Goal: Task Accomplishment & Management: Complete application form

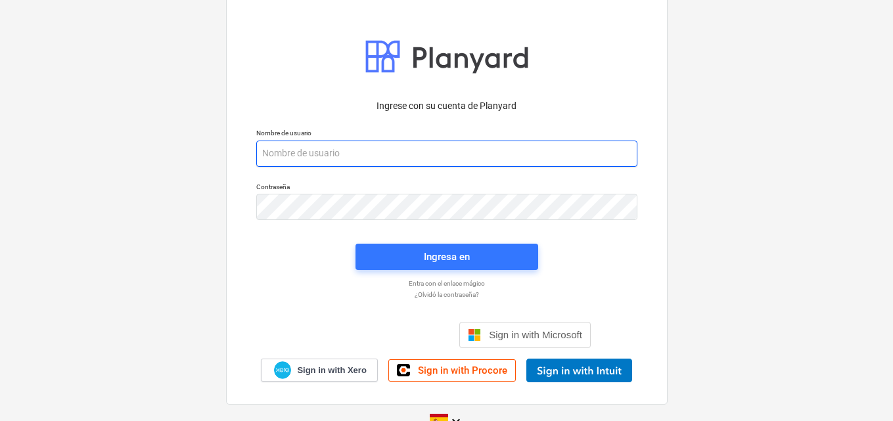
click at [271, 154] on input "email" at bounding box center [446, 154] width 381 height 26
paste input "[EMAIL_ADDRESS][DOMAIN_NAME]"
type input "[EMAIL_ADDRESS][DOMAIN_NAME]"
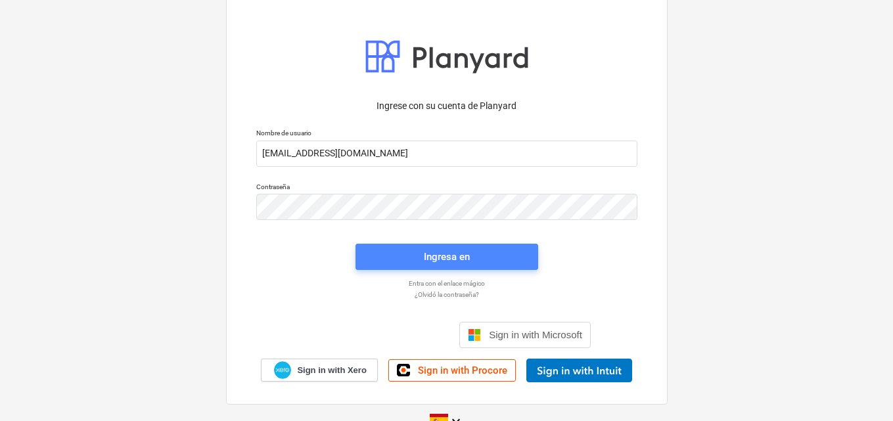
click at [446, 257] on div "Ingresa en" at bounding box center [447, 257] width 46 height 17
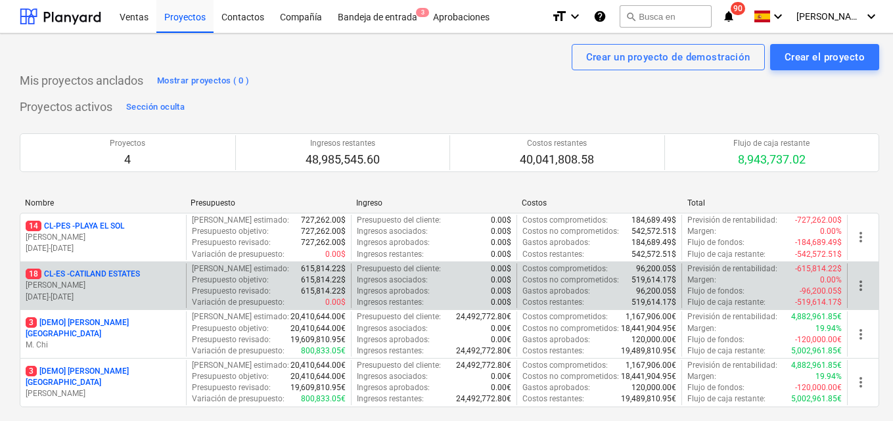
click at [133, 270] on p "18 CL-ES - CATILAND ESTATES" at bounding box center [83, 274] width 114 height 11
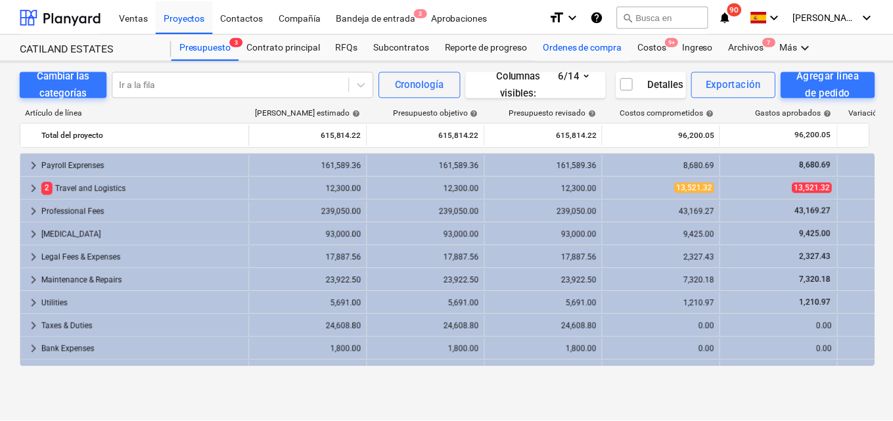
scroll to position [85, 0]
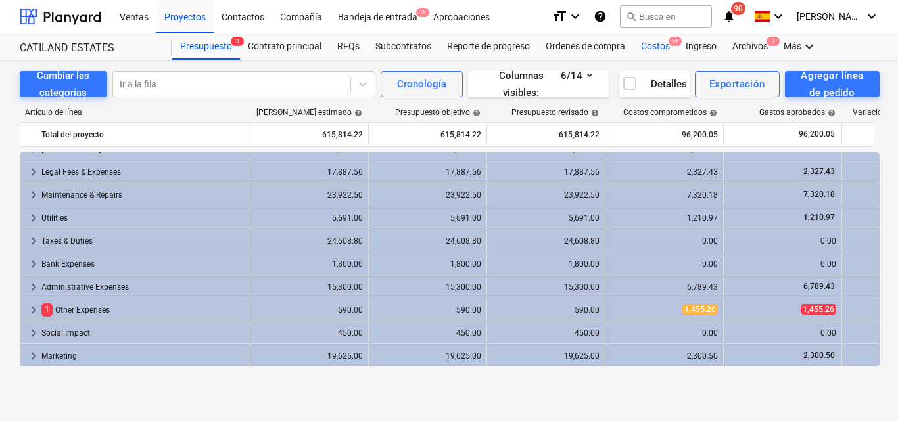
click at [657, 45] on div "Costos 9+" at bounding box center [655, 47] width 45 height 26
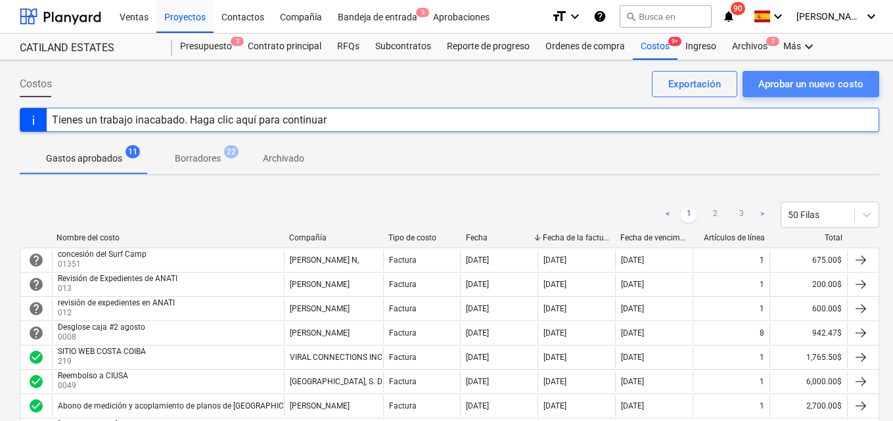
click at [776, 85] on div "Aprobar un nuevo costo" at bounding box center [811, 84] width 105 height 17
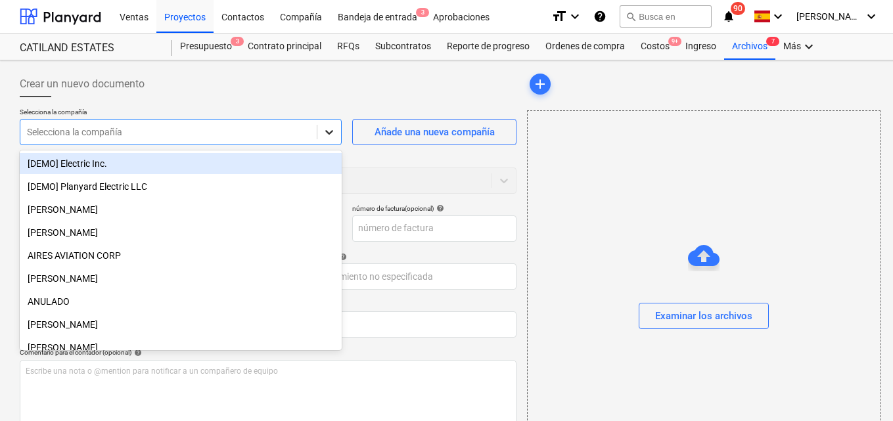
click at [331, 130] on icon at bounding box center [329, 132] width 13 height 13
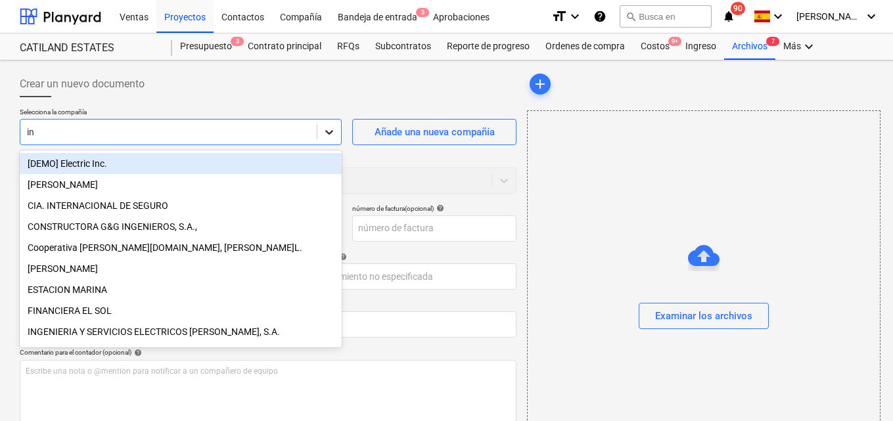
type input "inv"
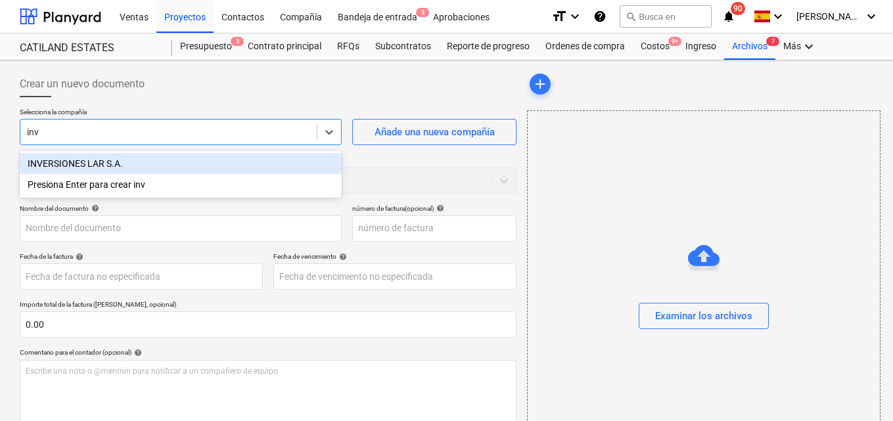
click at [136, 170] on div "INVERSIONES LAR S.A." at bounding box center [181, 163] width 322 height 21
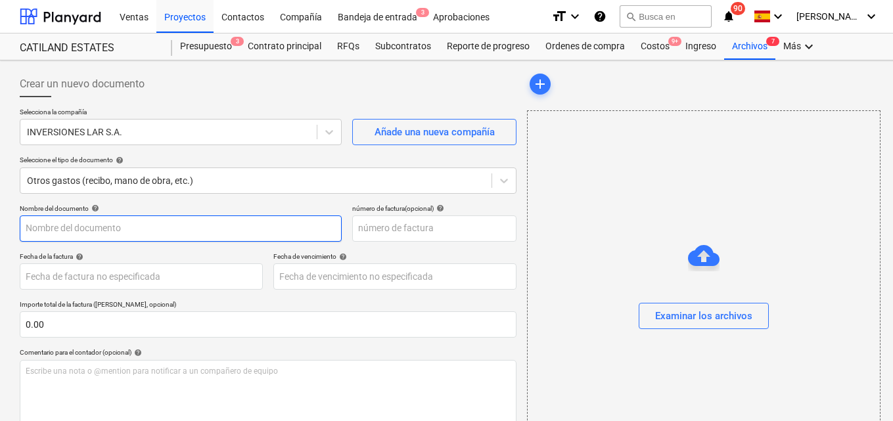
click at [25, 226] on input "text" at bounding box center [181, 229] width 322 height 26
type input "Factura septiembre"
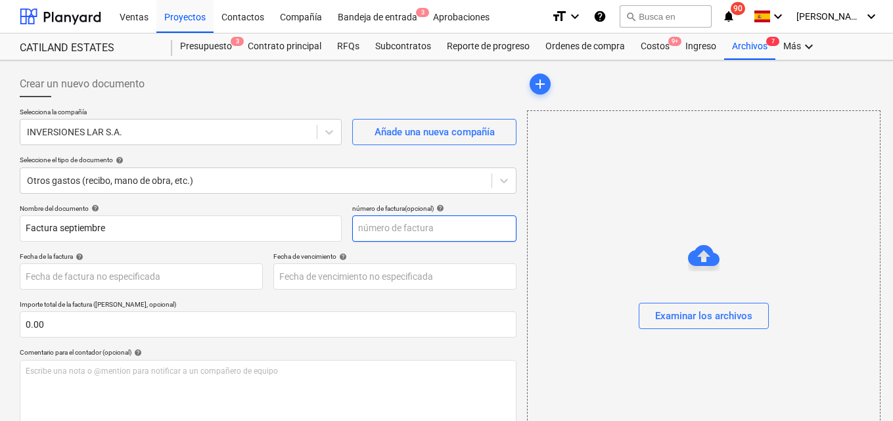
click at [364, 227] on input "text" at bounding box center [434, 229] width 164 height 26
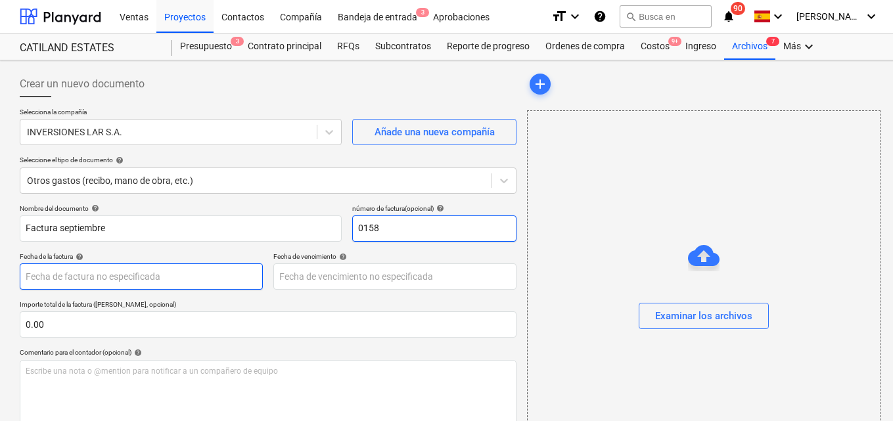
type input "0158"
click at [44, 275] on body "Ventas Proyectos Contactos Compañía Bandeja de entrada 3 Aprobaciones format_si…" at bounding box center [446, 210] width 893 height 421
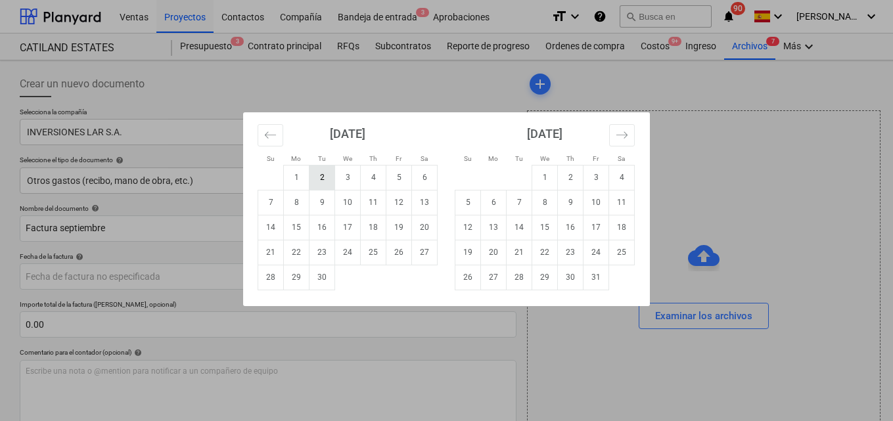
click at [322, 177] on td "2" at bounding box center [323, 177] width 26 height 25
type input "[DATE]"
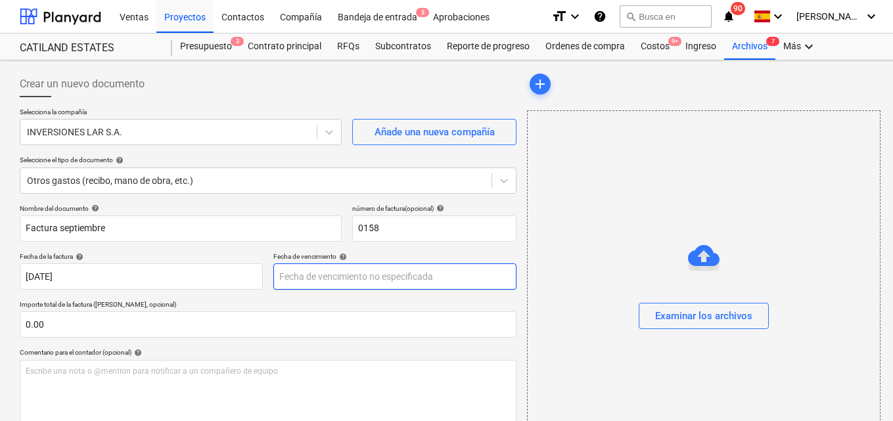
click at [323, 275] on body "Ventas Proyectos Contactos Compañía Bandeja de entrada 3 Aprobaciones format_si…" at bounding box center [446, 210] width 893 height 421
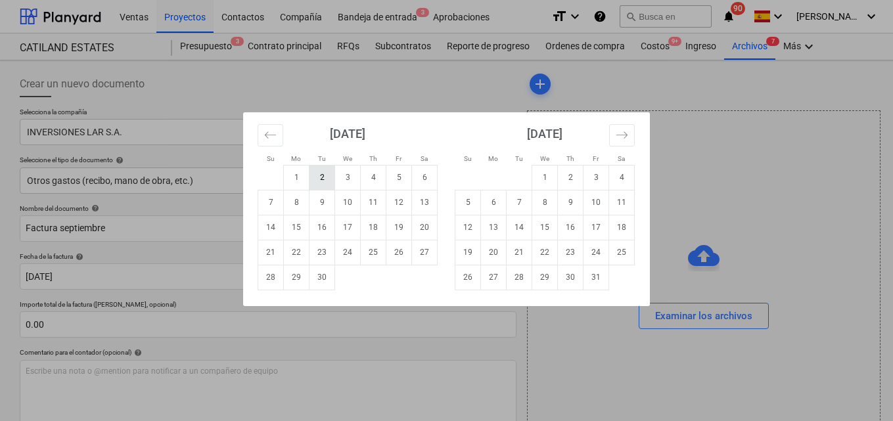
click at [316, 179] on td "2" at bounding box center [323, 177] width 26 height 25
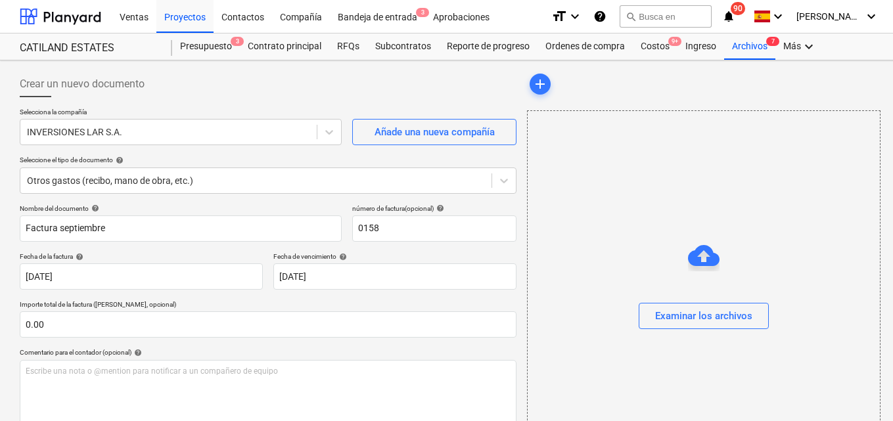
type input "[DATE]"
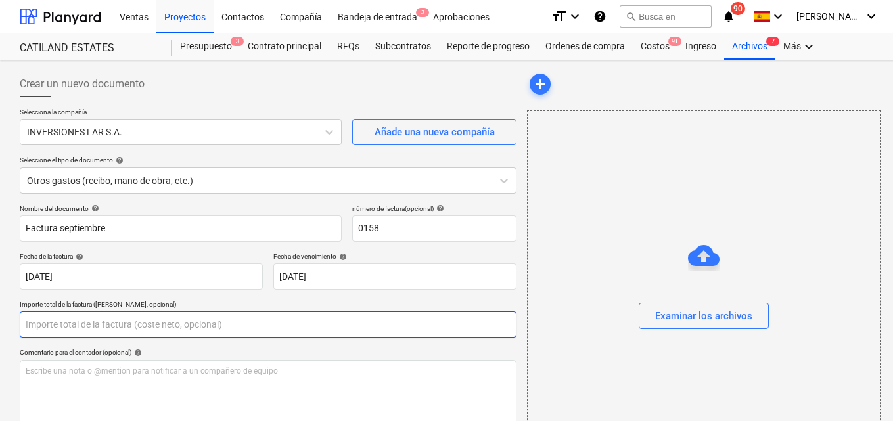
drag, startPoint x: 24, startPoint y: 323, endPoint x: 40, endPoint y: 321, distance: 15.9
click at [40, 321] on input "text" at bounding box center [268, 325] width 497 height 26
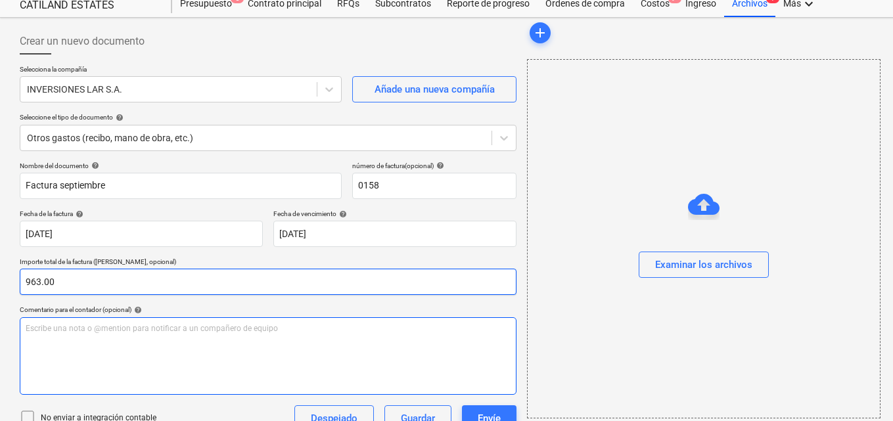
scroll to position [170, 0]
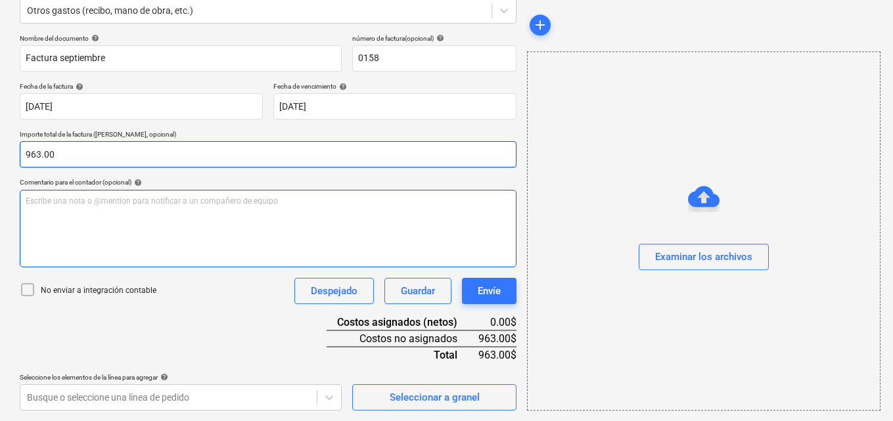
type input "963.00"
click at [32, 202] on p "Escribe una nota o @mention para notificar a un compañero de equipo ﻿" at bounding box center [268, 201] width 485 height 11
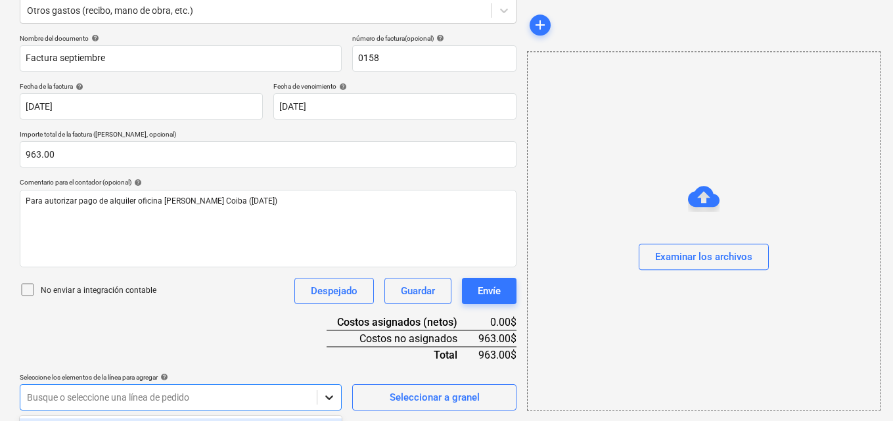
scroll to position [365, 0]
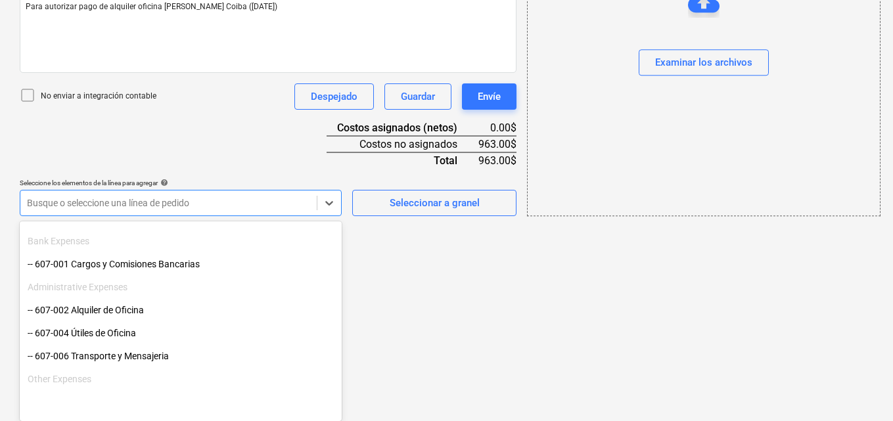
scroll to position [855, 0]
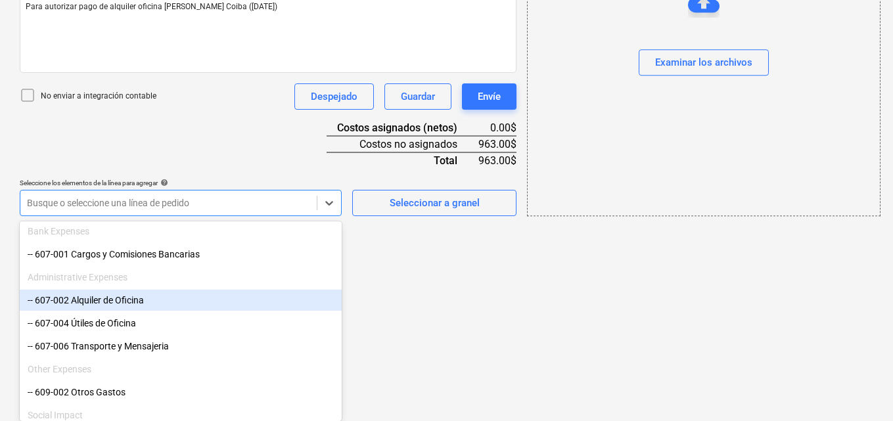
click at [93, 305] on div "-- 607-002 Alquiler de Oficina" at bounding box center [181, 300] width 322 height 21
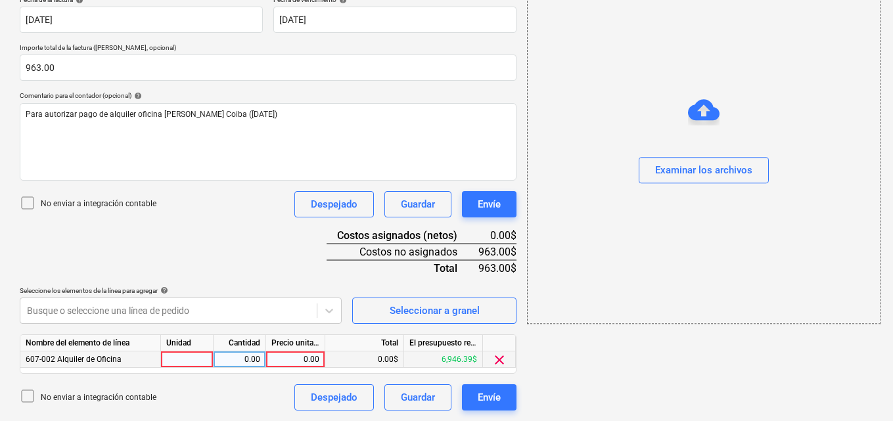
click at [170, 360] on div at bounding box center [187, 360] width 53 height 16
type input "1"
click at [239, 356] on div "0.00" at bounding box center [239, 360] width 41 height 16
type input "1"
click at [300, 357] on div "0.00" at bounding box center [296, 360] width 48 height 16
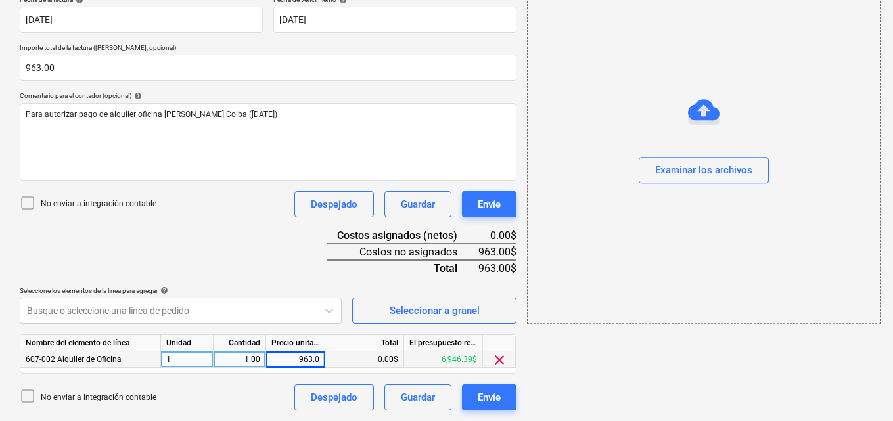
type input "963.00"
click at [701, 166] on div "Examinar los archivos" at bounding box center [703, 170] width 97 height 17
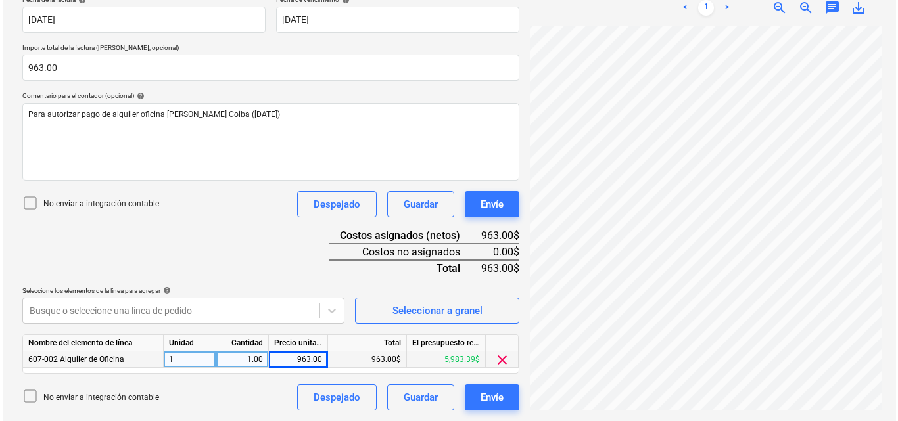
scroll to position [66, 0]
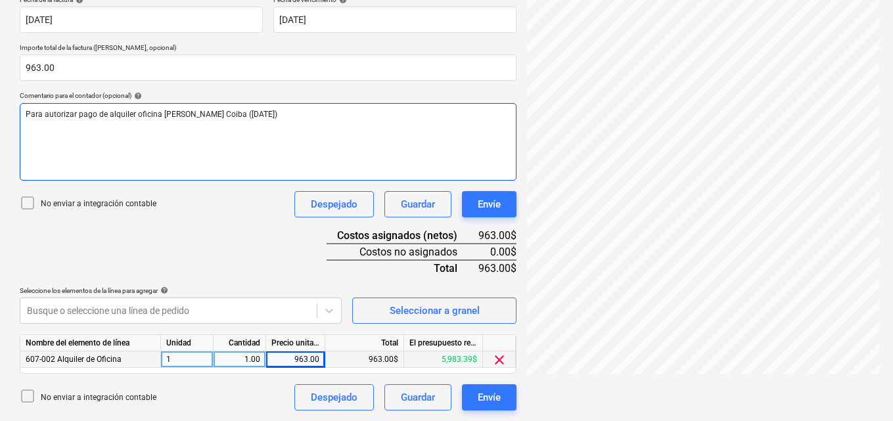
click at [202, 115] on span "Para autorizar pago de alquiler oficina [PERSON_NAME] Coiba ([DATE])" at bounding box center [152, 114] width 252 height 9
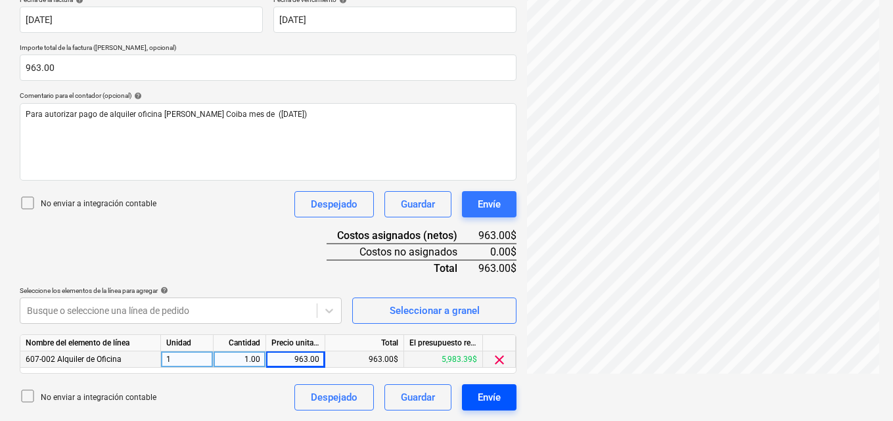
click at [494, 395] on div "Envíe" at bounding box center [489, 397] width 23 height 17
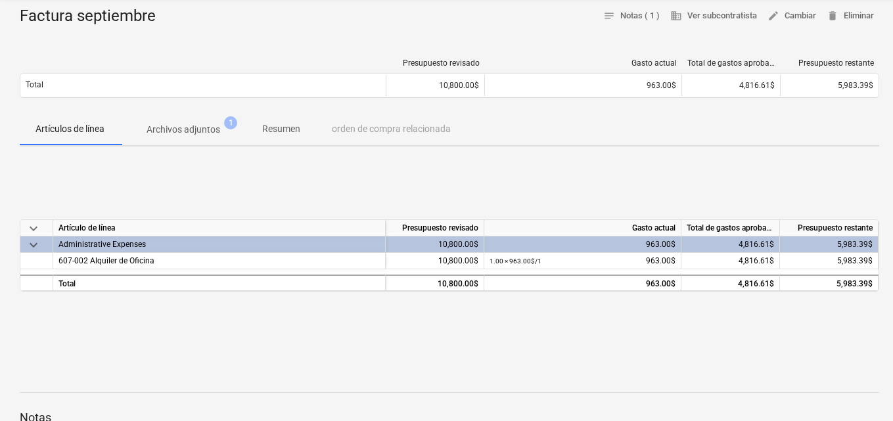
scroll to position [131, 0]
